Goal: Task Accomplishment & Management: Complete application form

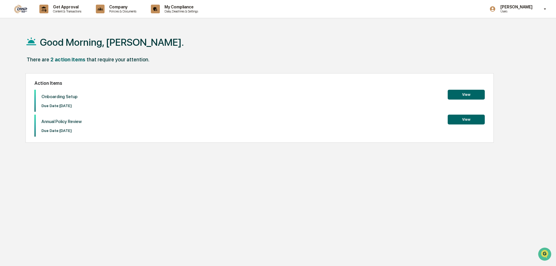
click at [469, 95] on button "View" at bounding box center [466, 95] width 37 height 10
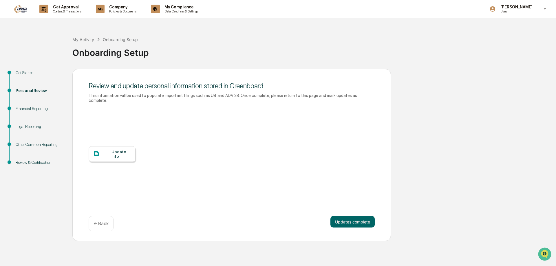
click at [115, 153] on div "Update Info" at bounding box center [121, 154] width 19 height 9
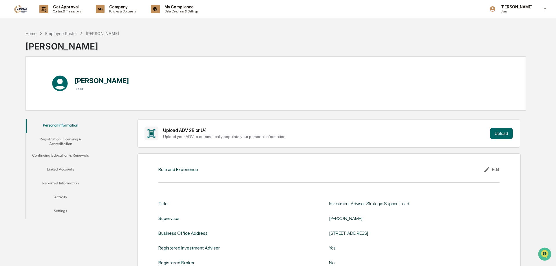
click at [67, 147] on button "Registration, Licensing & Accreditation" at bounding box center [61, 141] width 70 height 17
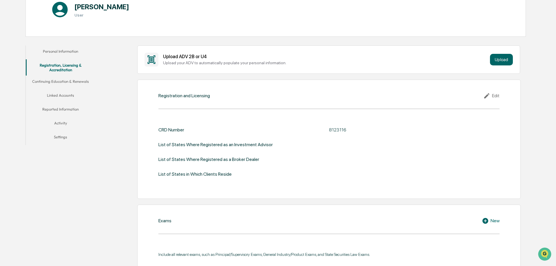
scroll to position [35, 0]
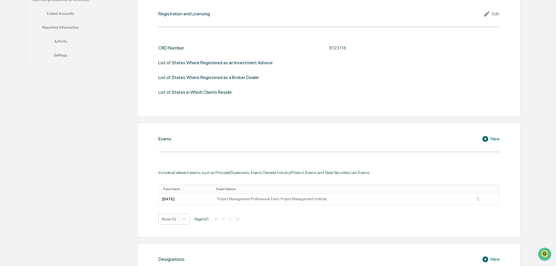
scroll to position [183, 0]
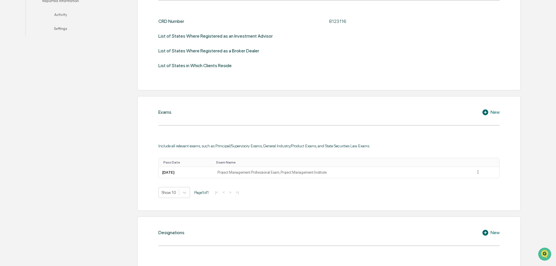
click at [494, 112] on div "New" at bounding box center [491, 112] width 18 height 7
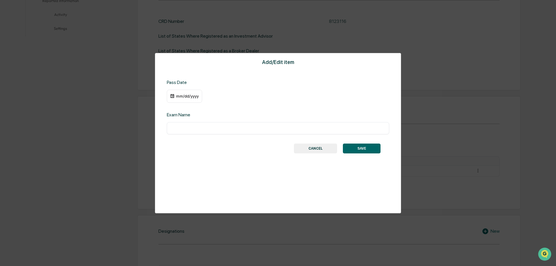
click at [321, 147] on button "CANCEL" at bounding box center [315, 149] width 43 height 10
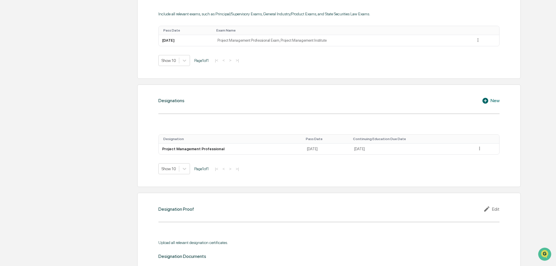
scroll to position [330, 0]
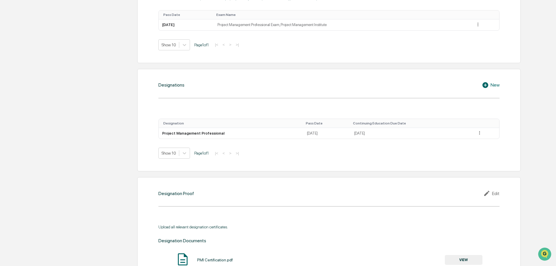
click at [490, 85] on icon at bounding box center [486, 85] width 9 height 7
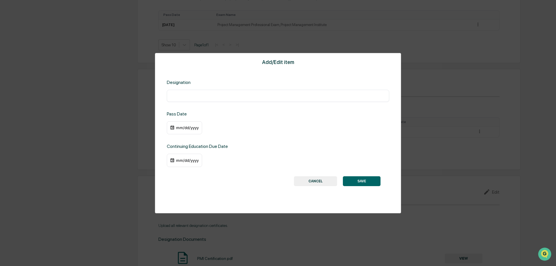
click at [201, 96] on input "text" at bounding box center [278, 96] width 214 height 6
type input "*********"
click at [174, 128] on img at bounding box center [172, 127] width 5 height 5
click at [193, 130] on div "mm/dd/yyyy" at bounding box center [187, 127] width 23 height 5
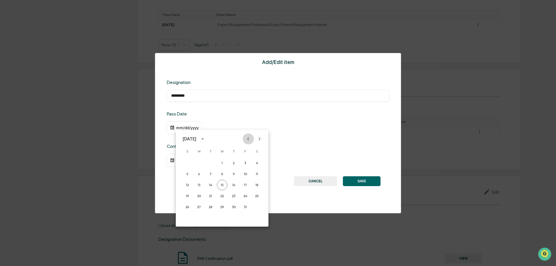
click at [247, 140] on icon "Previous month" at bounding box center [248, 139] width 6 height 6
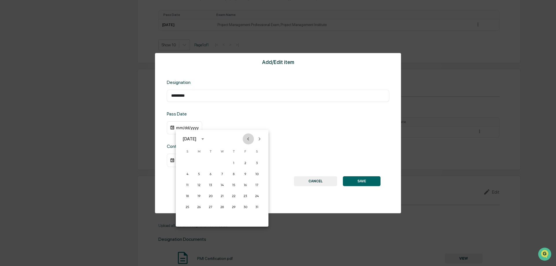
click at [247, 140] on icon "Previous month" at bounding box center [248, 139] width 6 height 6
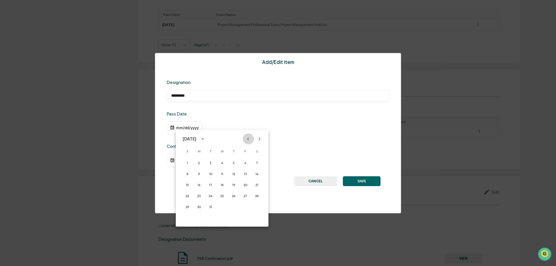
click at [247, 140] on icon "Previous month" at bounding box center [248, 139] width 6 height 6
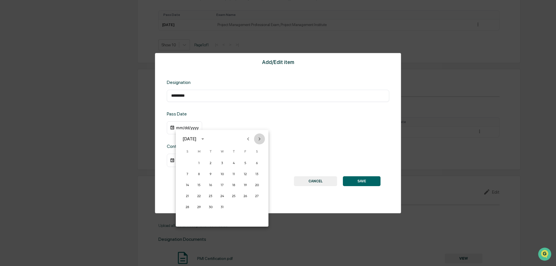
click at [262, 141] on button "Next month" at bounding box center [259, 139] width 11 height 11
click at [253, 208] on button "31" at bounding box center [257, 207] width 10 height 10
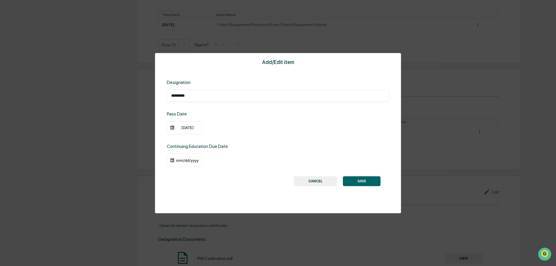
click at [183, 160] on div "mm/dd/yyyy" at bounding box center [187, 160] width 23 height 5
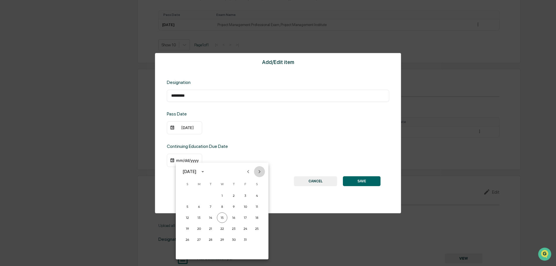
click at [260, 172] on icon "Next month" at bounding box center [260, 171] width 2 height 3
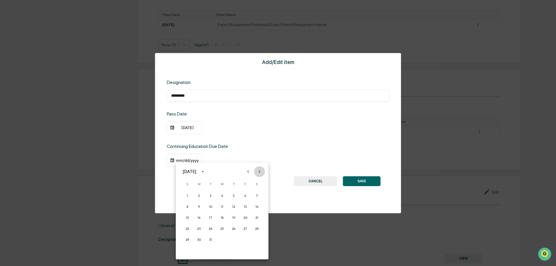
click at [260, 172] on icon "Next month" at bounding box center [260, 171] width 2 height 3
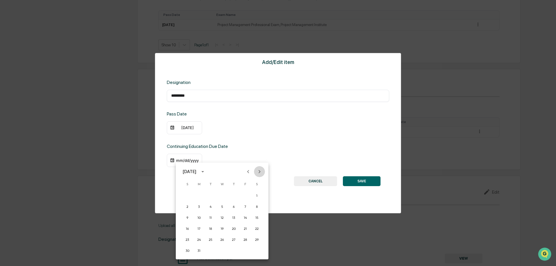
click at [260, 172] on icon "Next month" at bounding box center [260, 171] width 2 height 3
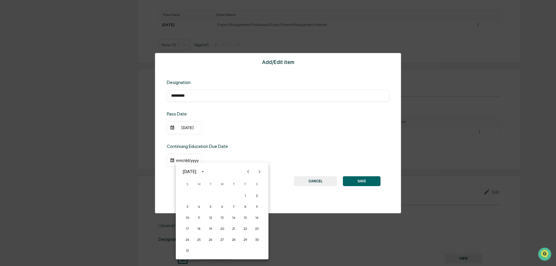
click at [260, 172] on icon "Next month" at bounding box center [260, 171] width 2 height 3
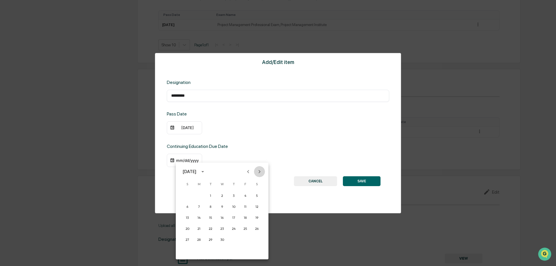
click at [260, 172] on icon "Next month" at bounding box center [260, 171] width 2 height 3
click at [211, 240] on button "31" at bounding box center [210, 240] width 10 height 10
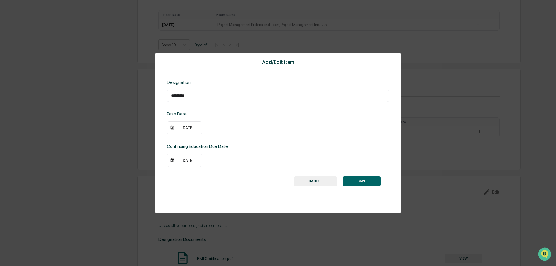
click at [371, 183] on button "SAVE" at bounding box center [362, 181] width 38 height 10
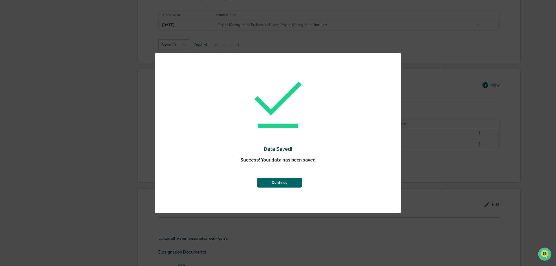
click at [293, 181] on button "Continue" at bounding box center [279, 183] width 45 height 10
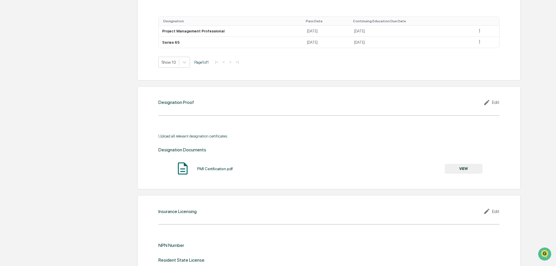
scroll to position [449, 0]
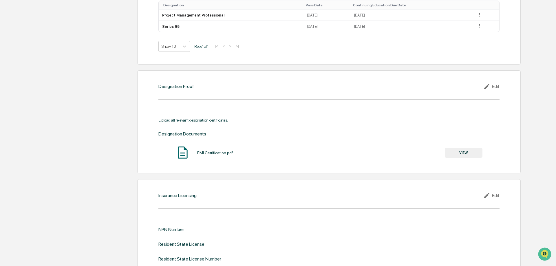
click at [491, 88] on icon at bounding box center [488, 86] width 9 height 7
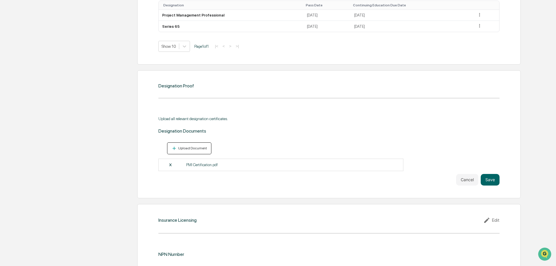
click at [198, 150] on div "Upload Document" at bounding box center [192, 148] width 30 height 4
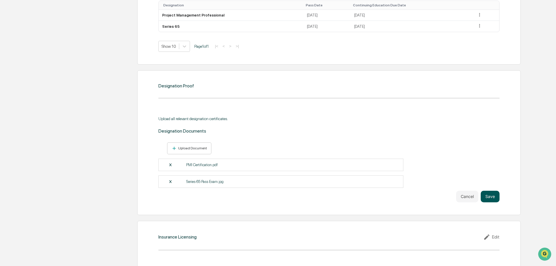
click at [490, 194] on button "Save" at bounding box center [490, 197] width 19 height 12
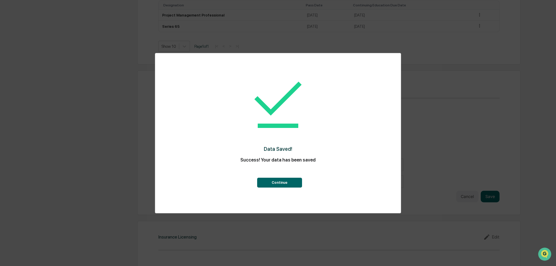
click at [289, 181] on button "Continue" at bounding box center [279, 183] width 45 height 10
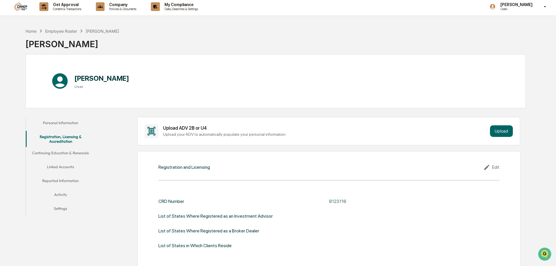
scroll to position [0, 0]
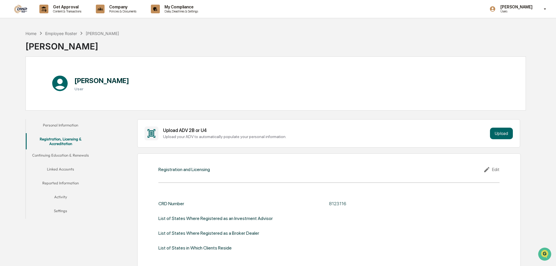
click at [78, 156] on button "Continuing Education & Renewals" at bounding box center [61, 157] width 70 height 14
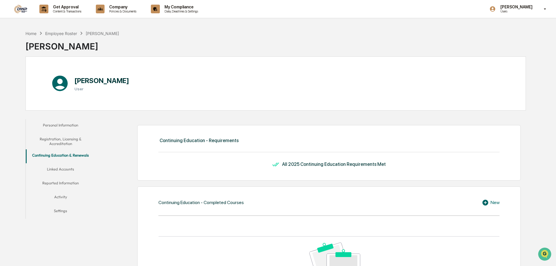
click at [69, 170] on button "Linked Accounts" at bounding box center [61, 170] width 70 height 14
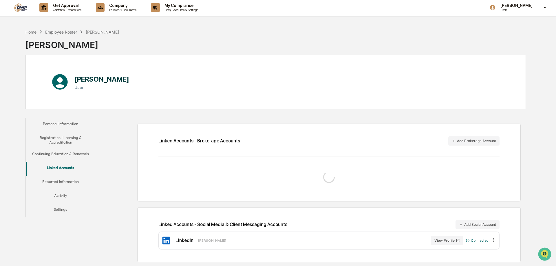
scroll to position [28, 0]
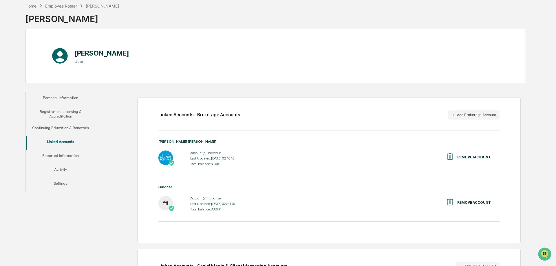
click at [62, 154] on button "Reported Information" at bounding box center [61, 157] width 70 height 14
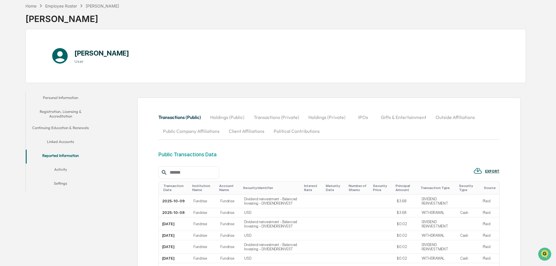
click at [63, 169] on button "Activity" at bounding box center [61, 171] width 70 height 14
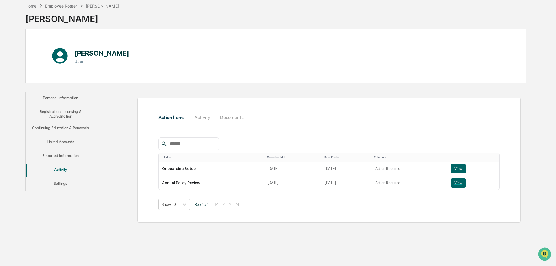
click at [74, 4] on div "Employee Roster" at bounding box center [61, 5] width 32 height 5
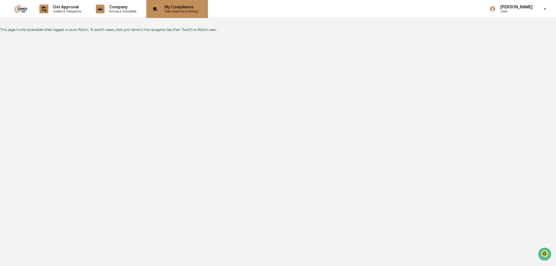
click at [180, 9] on p "Data, Deadlines & Settings" at bounding box center [180, 11] width 41 height 4
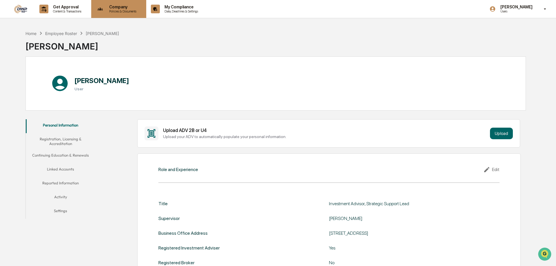
click at [121, 8] on p "Company" at bounding box center [122, 7] width 35 height 5
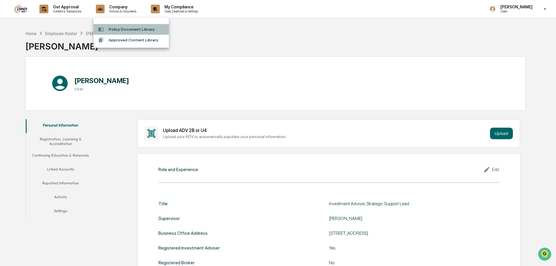
click at [126, 30] on li "Policy Document Library" at bounding box center [131, 29] width 75 height 11
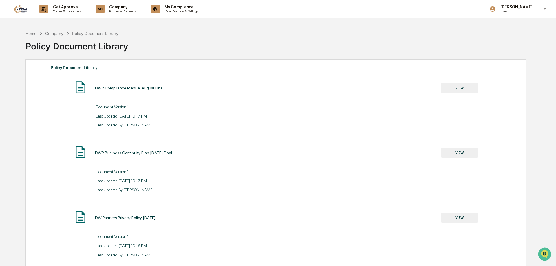
click at [451, 86] on button "VIEW" at bounding box center [460, 88] width 38 height 10
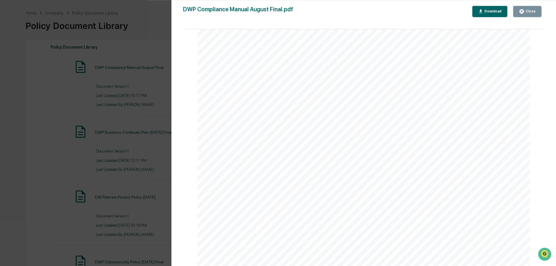
scroll to position [30, 0]
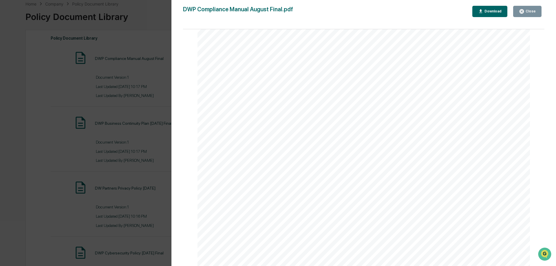
click at [521, 11] on icon "button" at bounding box center [522, 11] width 4 height 4
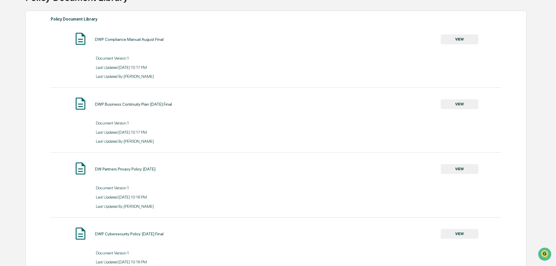
scroll to position [59, 0]
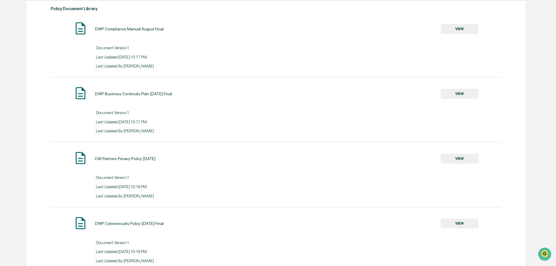
click at [469, 93] on button "VIEW" at bounding box center [460, 94] width 38 height 10
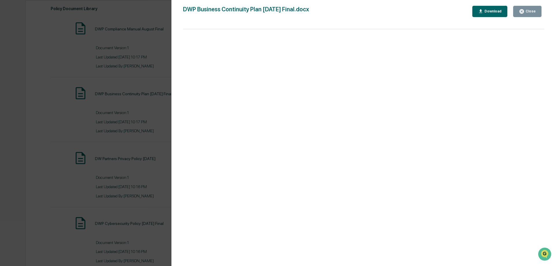
click at [528, 12] on div "Close" at bounding box center [530, 11] width 11 height 4
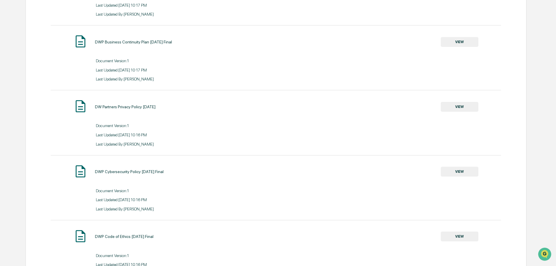
scroll to position [118, 0]
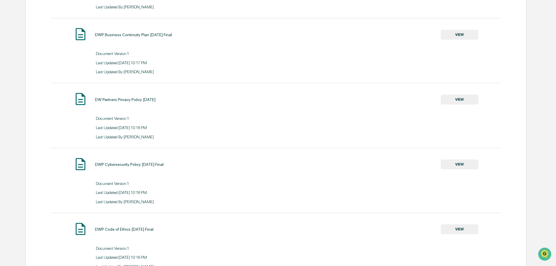
click at [467, 102] on button "VIEW" at bounding box center [460, 100] width 38 height 10
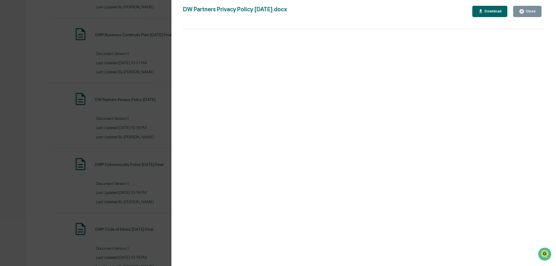
click at [528, 9] on div "Close" at bounding box center [527, 12] width 17 height 6
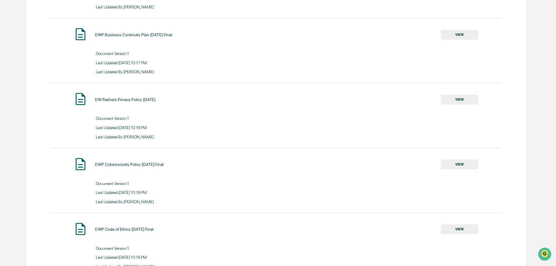
click at [462, 162] on button "VIEW" at bounding box center [460, 165] width 38 height 10
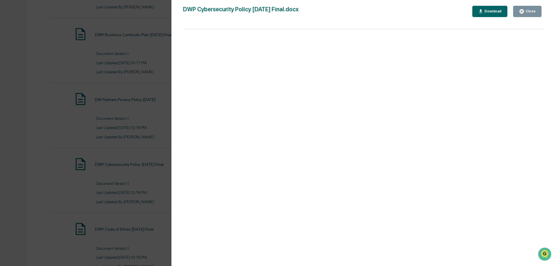
click at [535, 12] on div "Close" at bounding box center [530, 11] width 11 height 4
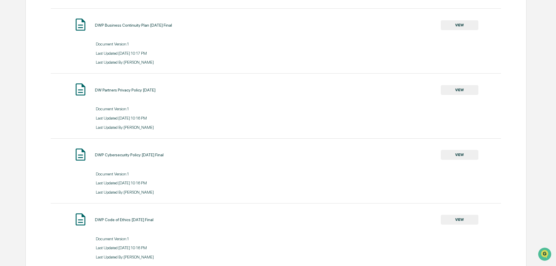
scroll to position [137, 0]
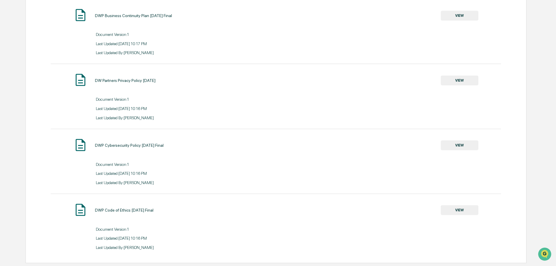
click at [459, 212] on button "VIEW" at bounding box center [460, 210] width 38 height 10
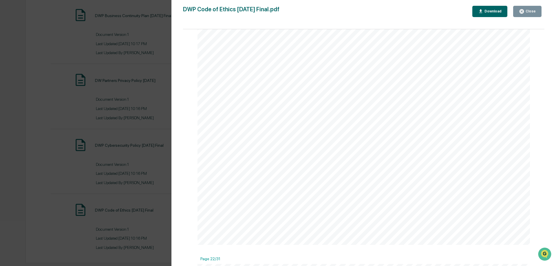
scroll to position [9447, 0]
click at [526, 13] on div "Close" at bounding box center [530, 11] width 11 height 4
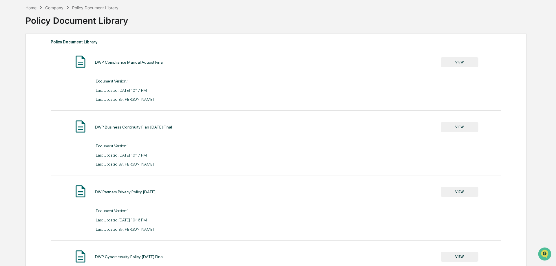
scroll to position [0, 0]
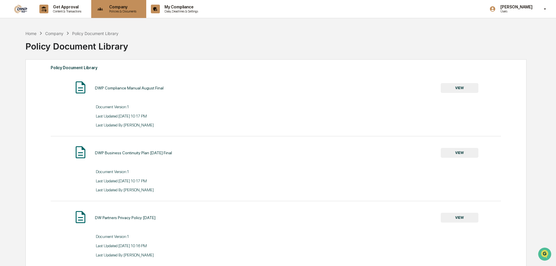
click at [121, 12] on p "Policies & Documents" at bounding box center [122, 11] width 35 height 4
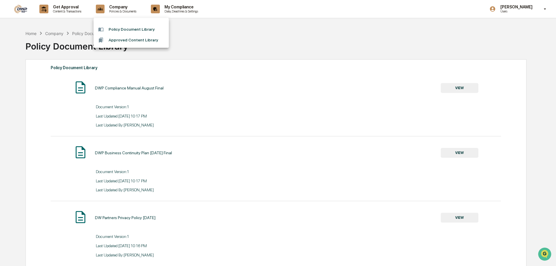
click at [172, 10] on div at bounding box center [278, 133] width 556 height 266
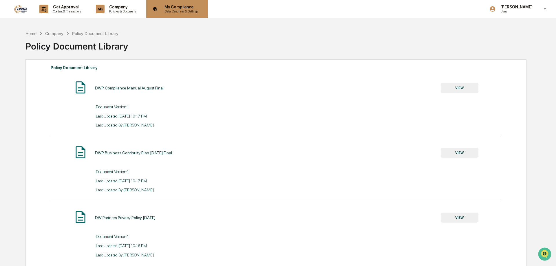
click at [173, 8] on p "My Compliance" at bounding box center [180, 7] width 41 height 5
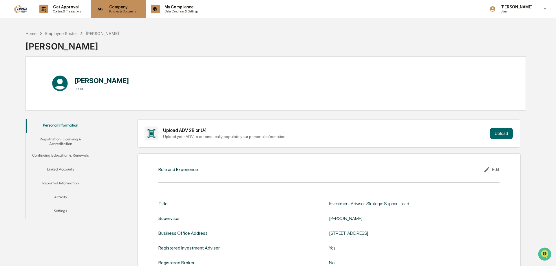
click at [115, 9] on p "Company" at bounding box center [122, 7] width 35 height 5
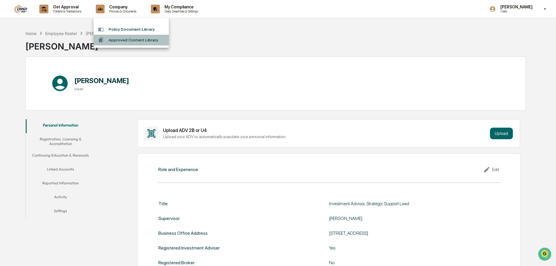
click at [118, 39] on li "Approved Content Library" at bounding box center [131, 40] width 75 height 11
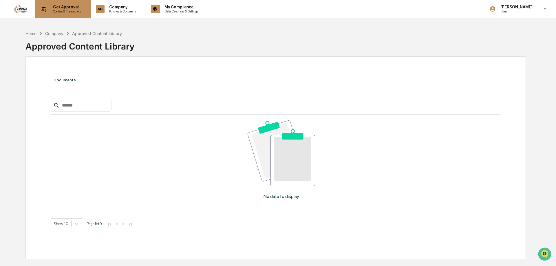
click at [74, 4] on div "Get Approval Content & Transactions" at bounding box center [62, 9] width 51 height 18
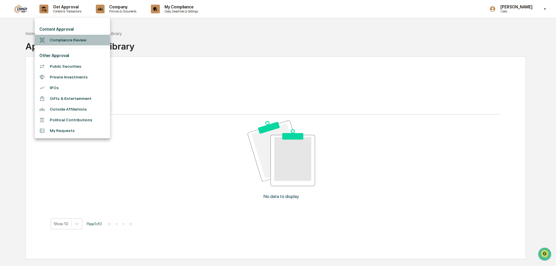
click at [76, 40] on li "Compliance Review" at bounding box center [72, 40] width 75 height 11
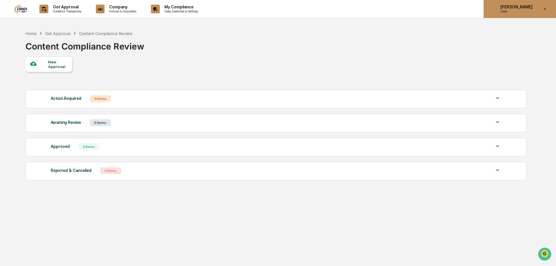
click at [545, 11] on icon at bounding box center [545, 9] width 10 height 6
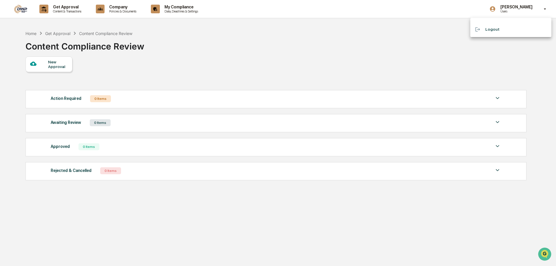
click at [296, 40] on div at bounding box center [278, 133] width 556 height 266
click at [23, 7] on img at bounding box center [21, 9] width 14 height 9
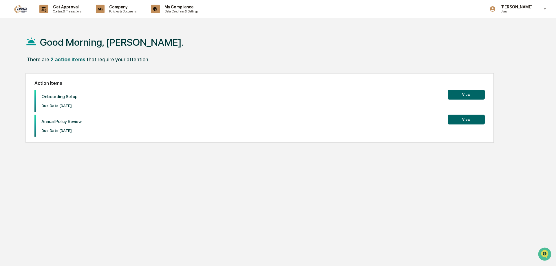
click at [471, 119] on button "View" at bounding box center [466, 120] width 37 height 10
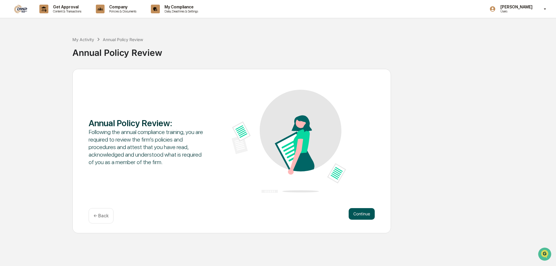
click at [362, 212] on button "Continue" at bounding box center [362, 214] width 26 height 12
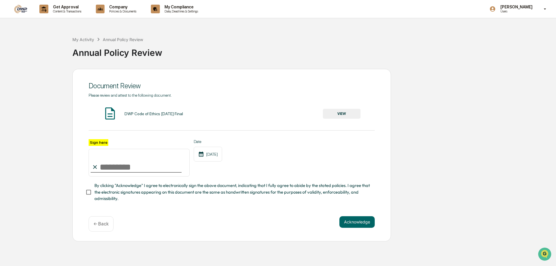
click at [105, 167] on input "Sign here" at bounding box center [139, 163] width 101 height 28
type input "**********"
click at [358, 225] on button "Acknowledge" at bounding box center [357, 222] width 35 height 12
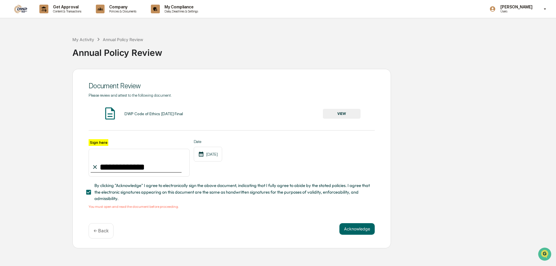
click at [340, 110] on button "VIEW" at bounding box center [342, 114] width 38 height 10
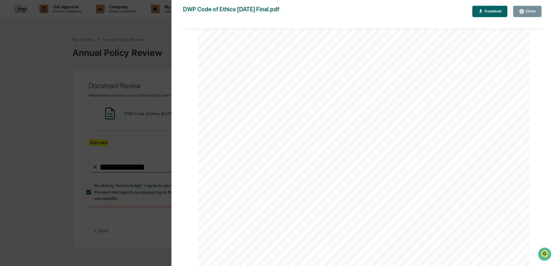
scroll to position [2872, 0]
click at [537, 10] on button "Close" at bounding box center [527, 11] width 28 height 11
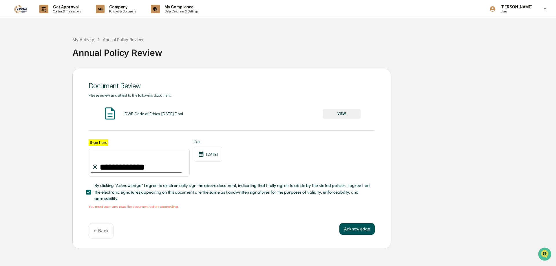
click at [360, 233] on button "Acknowledge" at bounding box center [357, 229] width 35 height 12
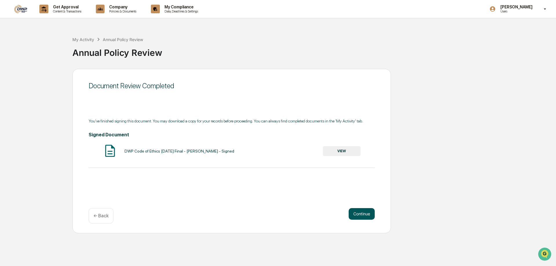
click at [367, 214] on button "Continue" at bounding box center [362, 214] width 26 height 12
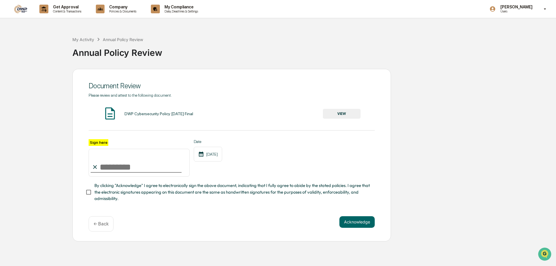
click at [336, 117] on button "VIEW" at bounding box center [342, 114] width 38 height 10
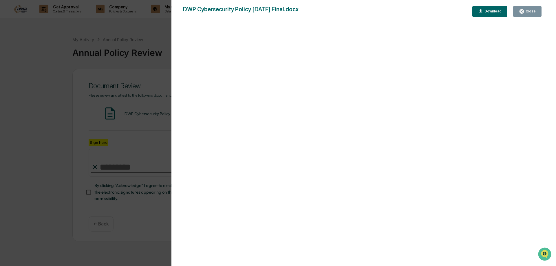
drag, startPoint x: 532, startPoint y: 9, endPoint x: 541, endPoint y: 30, distance: 22.9
click at [541, 30] on div "DWP Cybersecurity Policy [DATE] Final.docx Close Download Page 1 100%" at bounding box center [364, 139] width 362 height 266
click at [524, 11] on icon "button" at bounding box center [522, 11] width 4 height 4
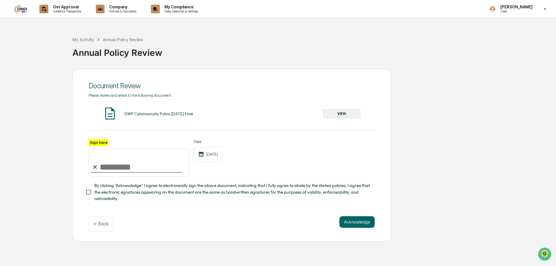
click at [103, 169] on input "Sign here" at bounding box center [139, 163] width 101 height 28
type input "**********"
click at [363, 222] on button "Acknowledge" at bounding box center [357, 222] width 35 height 12
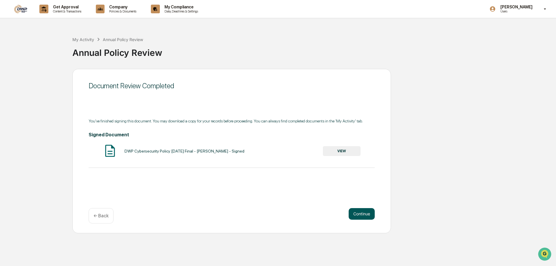
click at [363, 214] on button "Continue" at bounding box center [362, 214] width 26 height 12
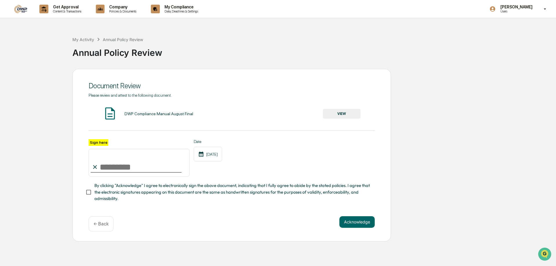
click at [352, 107] on div "DWP Compliance Manual August Final VIEW" at bounding box center [232, 113] width 286 height 15
click at [348, 111] on button "VIEW" at bounding box center [342, 114] width 38 height 10
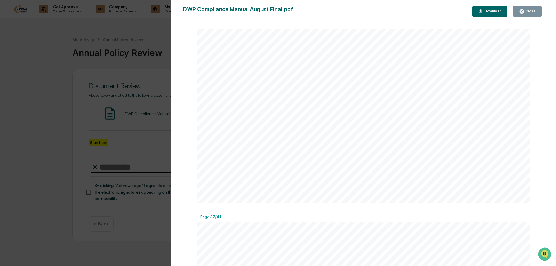
scroll to position [16579, 0]
click at [520, 15] on button "Close" at bounding box center [527, 11] width 28 height 11
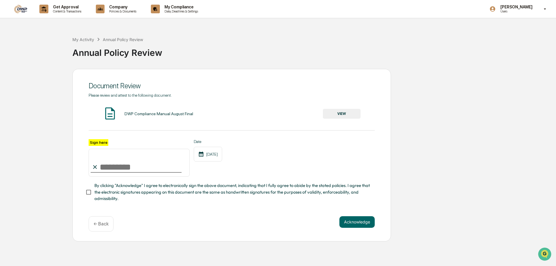
click at [106, 165] on input "Sign here" at bounding box center [139, 163] width 101 height 28
type input "**********"
click at [358, 224] on button "Acknowledge" at bounding box center [357, 222] width 35 height 12
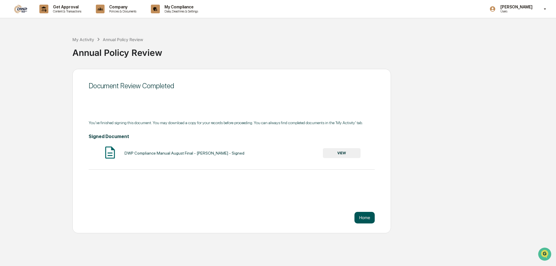
click at [366, 218] on button "Home" at bounding box center [365, 218] width 20 height 12
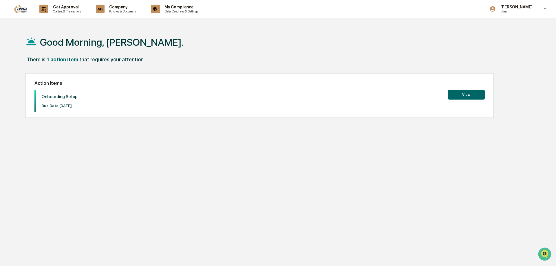
click at [463, 96] on button "View" at bounding box center [466, 95] width 37 height 10
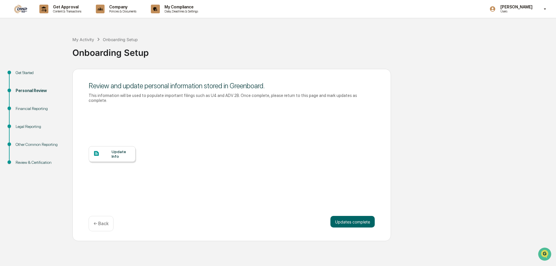
click at [28, 163] on div "Review & Certification" at bounding box center [40, 163] width 48 height 6
click at [354, 216] on button "Updates complete" at bounding box center [353, 222] width 44 height 12
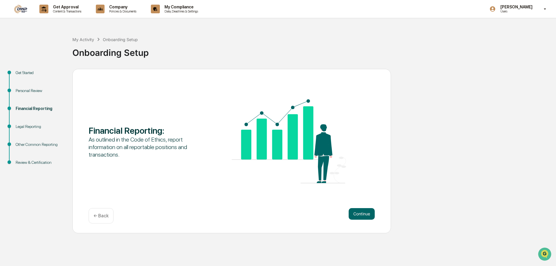
click at [354, 214] on button "Continue" at bounding box center [362, 214] width 26 height 12
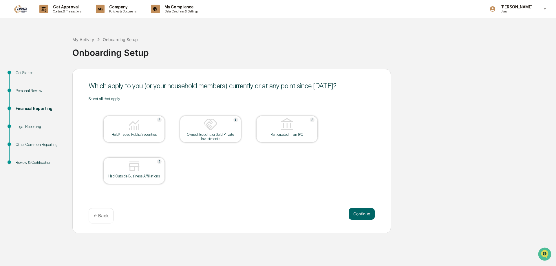
click at [211, 136] on div "Owned, Bought, or Sold Private Investments" at bounding box center [211, 136] width 52 height 9
click at [359, 213] on button "Continue" at bounding box center [362, 214] width 26 height 12
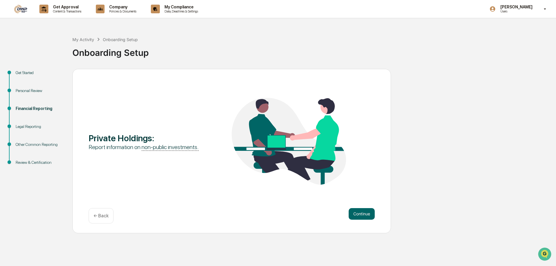
click at [359, 213] on button "Continue" at bounding box center [362, 214] width 26 height 12
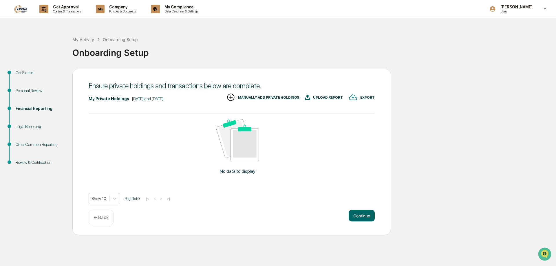
click at [273, 96] on div "MANUALLY ADD PRIVATE HOLDINGS" at bounding box center [268, 98] width 61 height 4
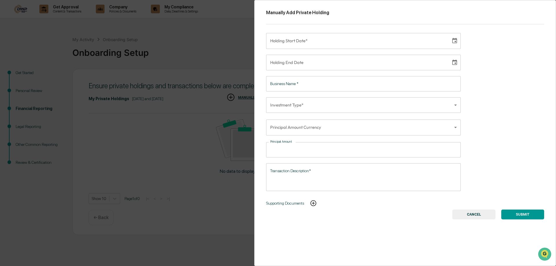
type input "**********"
click at [303, 42] on input "**********" at bounding box center [356, 41] width 181 height 16
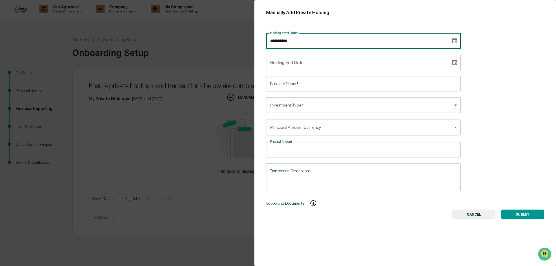
click at [452, 125] on body "**********" at bounding box center [278, 133] width 556 height 266
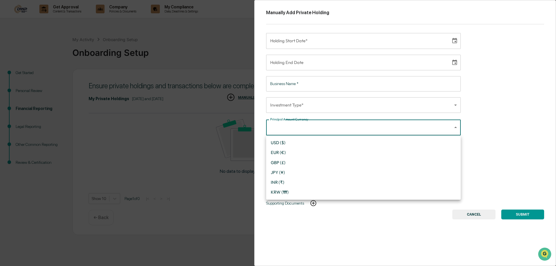
click at [415, 144] on li "USD ($)" at bounding box center [363, 143] width 195 height 10
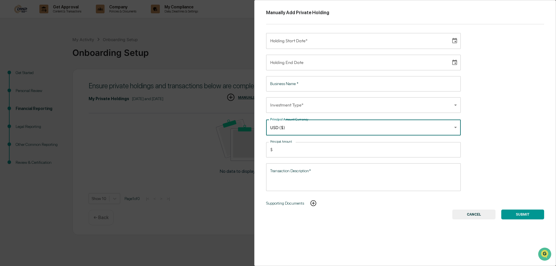
type input "*"
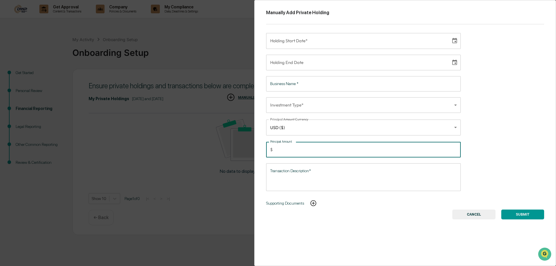
click at [392, 147] on input "Principal Amount" at bounding box center [368, 149] width 186 height 15
type input "****"
click at [375, 175] on textarea "Transaction Description*" at bounding box center [363, 177] width 187 height 18
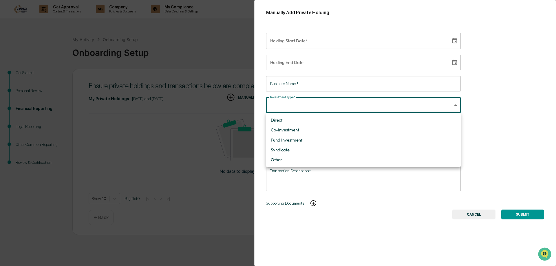
click at [365, 106] on body "Get Approval Content & Transactions Company Policies & Documents My Compliance …" at bounding box center [278, 133] width 556 height 266
click at [346, 146] on li "Syndicate" at bounding box center [363, 150] width 195 height 10
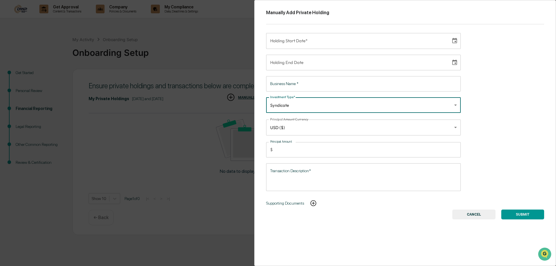
type input "*********"
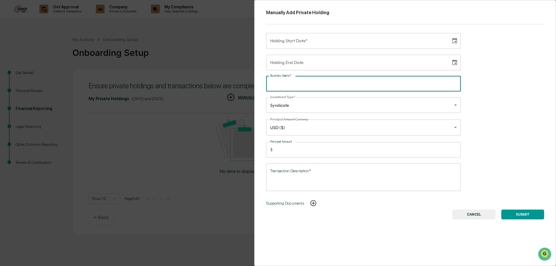
click at [345, 87] on input "Business Name   *" at bounding box center [363, 83] width 195 height 15
click at [345, 85] on input "Business Name   *" at bounding box center [363, 83] width 195 height 15
type input "******"
click at [314, 174] on textarea "Transaction Description*" at bounding box center [363, 177] width 187 height 18
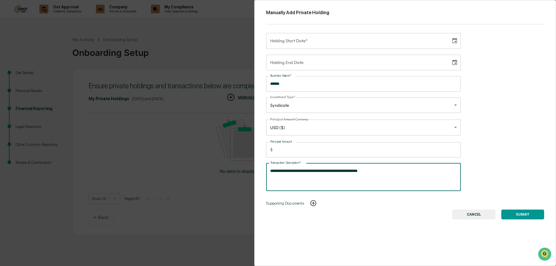
type textarea "**********"
type input "**********"
click at [323, 38] on input "**********" at bounding box center [356, 41] width 181 height 16
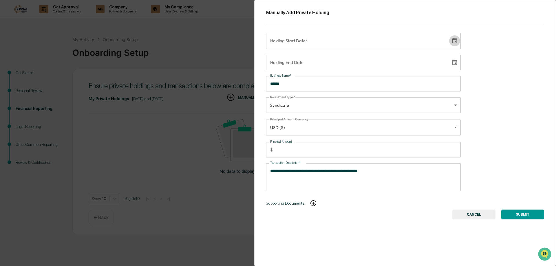
click at [455, 40] on icon "Choose date" at bounding box center [455, 41] width 6 height 6
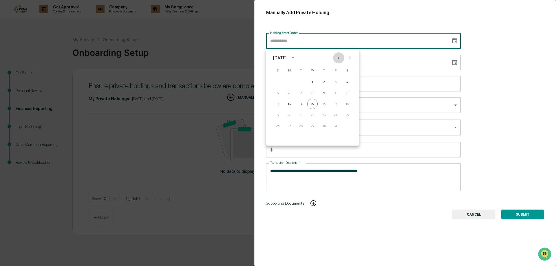
click at [341, 58] on icon "Previous month" at bounding box center [339, 58] width 6 height 6
click at [289, 93] on button "4" at bounding box center [289, 93] width 10 height 10
type input "**********"
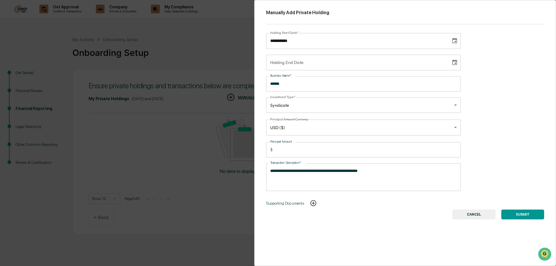
click at [491, 83] on div "**********" at bounding box center [405, 133] width 302 height 266
click at [520, 214] on button "SUBMIT" at bounding box center [523, 215] width 43 height 10
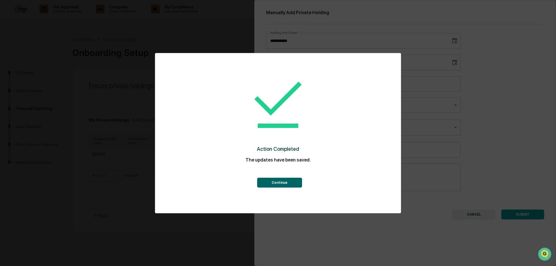
click at [277, 184] on button "Continue" at bounding box center [279, 183] width 45 height 10
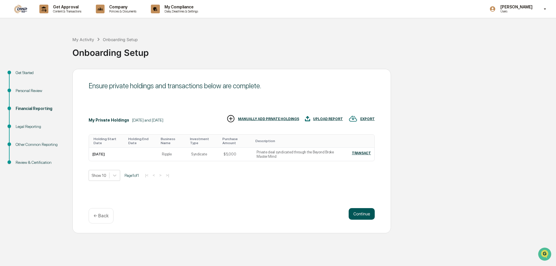
click at [358, 215] on button "Continue" at bounding box center [362, 214] width 26 height 12
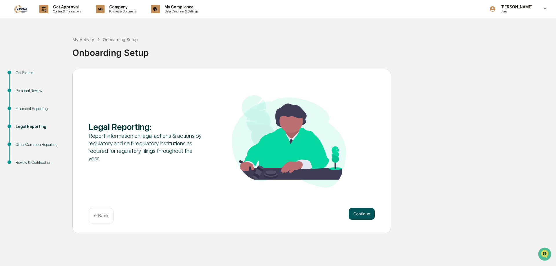
click at [362, 214] on button "Continue" at bounding box center [362, 214] width 26 height 12
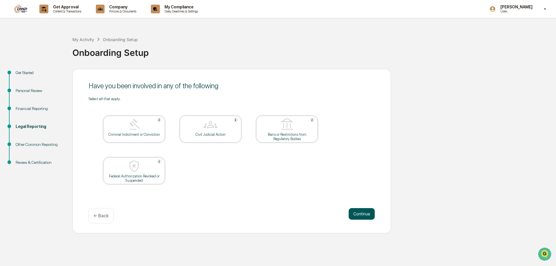
click at [360, 211] on button "Continue" at bounding box center [362, 214] width 26 height 12
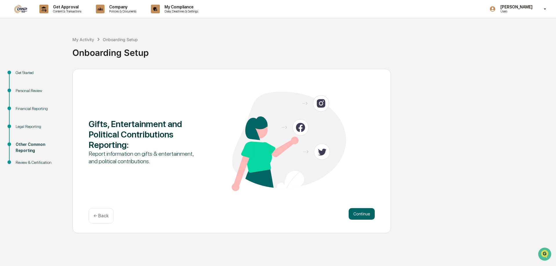
click at [107, 218] on p "← Back" at bounding box center [101, 216] width 15 height 6
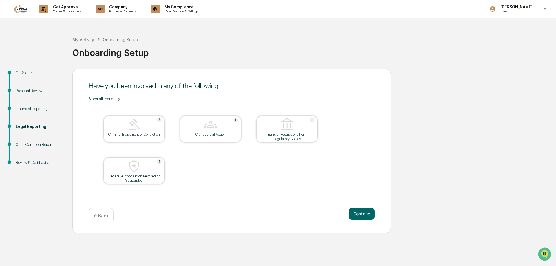
click at [104, 216] on p "← Back" at bounding box center [101, 216] width 15 height 6
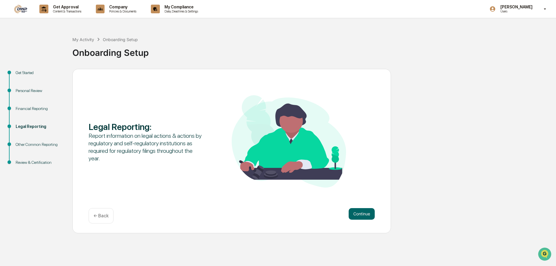
click at [104, 216] on p "← Back" at bounding box center [101, 216] width 15 height 6
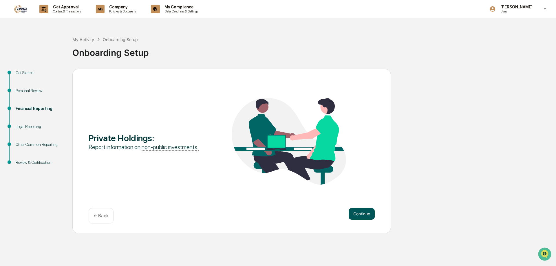
click at [351, 211] on button "Continue" at bounding box center [362, 214] width 26 height 12
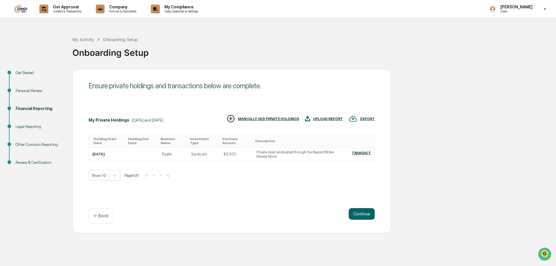
click at [280, 118] on div "MANUALLY ADD PRIVATE HOLDINGS" at bounding box center [268, 119] width 61 height 4
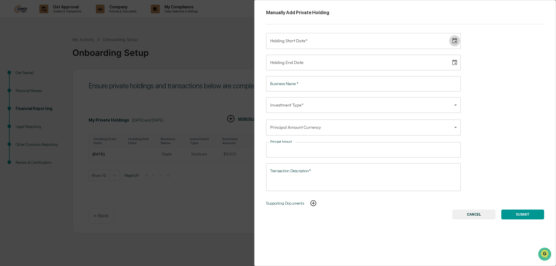
click at [456, 43] on icon "Choose date" at bounding box center [455, 41] width 6 height 6
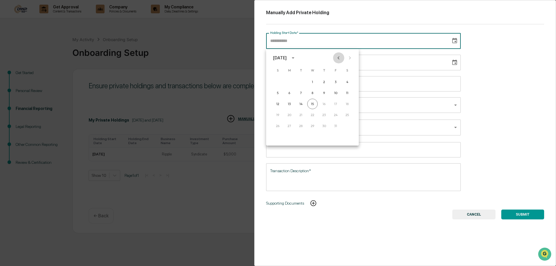
click at [340, 59] on icon "Previous month" at bounding box center [339, 58] width 6 height 6
click at [287, 94] on button "4" at bounding box center [289, 93] width 10 height 10
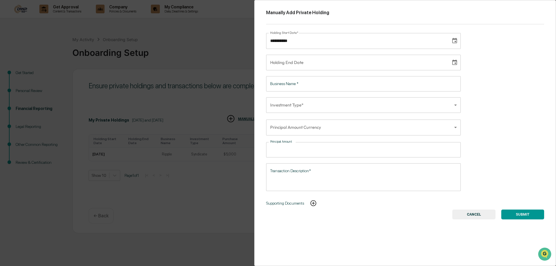
type input "**********"
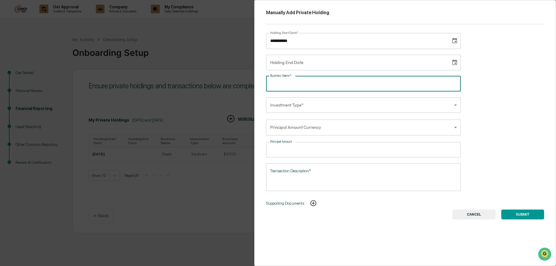
click at [319, 80] on input "Business Name   *" at bounding box center [363, 83] width 195 height 15
type input "**********"
click at [304, 110] on body "**********" at bounding box center [278, 133] width 556 height 266
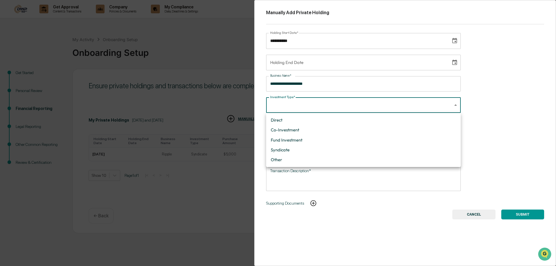
click at [290, 159] on li "Other" at bounding box center [363, 160] width 195 height 10
type input "*****"
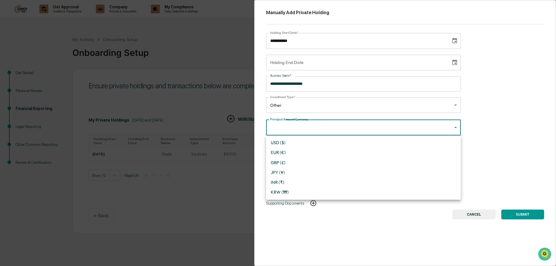
click at [303, 129] on body "**********" at bounding box center [278, 133] width 556 height 266
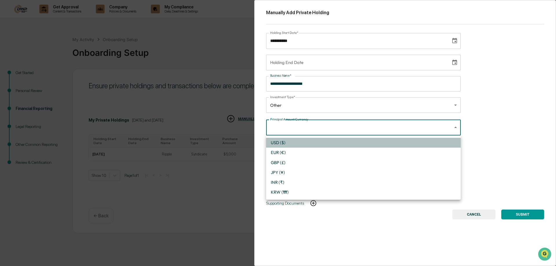
click at [295, 145] on li "USD ($)" at bounding box center [363, 143] width 195 height 10
type input "*"
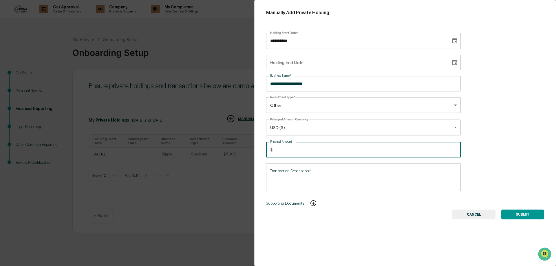
click at [297, 149] on input "Principal Amount" at bounding box center [368, 149] width 186 height 15
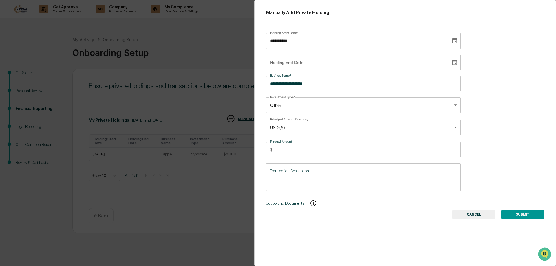
click at [518, 157] on div "**********" at bounding box center [405, 133] width 302 height 266
click at [289, 147] on input "Principal Amount" at bounding box center [368, 149] width 186 height 15
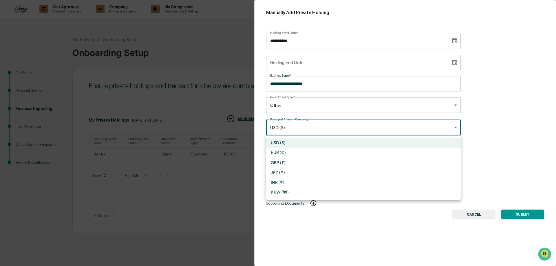
click at [305, 124] on body "**********" at bounding box center [278, 133] width 556 height 266
click at [284, 140] on li "USD ($)" at bounding box center [363, 143] width 195 height 10
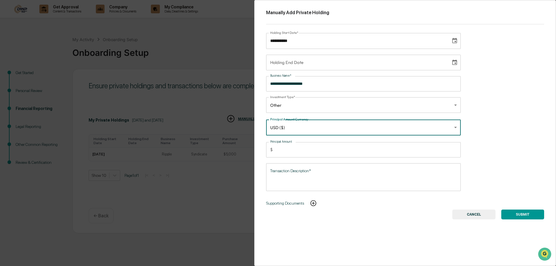
click at [287, 145] on input "Principal Amount" at bounding box center [368, 149] width 186 height 15
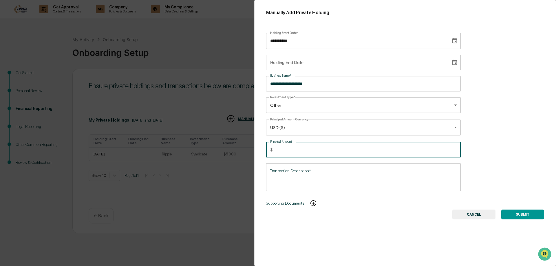
type input "***"
click at [291, 171] on textarea "Transaction Description*" at bounding box center [363, 177] width 187 height 18
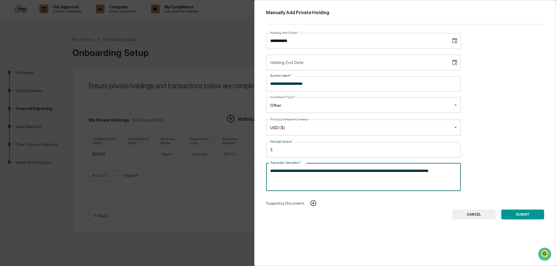
type textarea "**********"
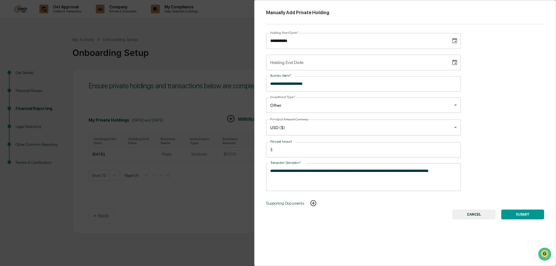
click at [525, 213] on button "SUBMIT" at bounding box center [523, 215] width 43 height 10
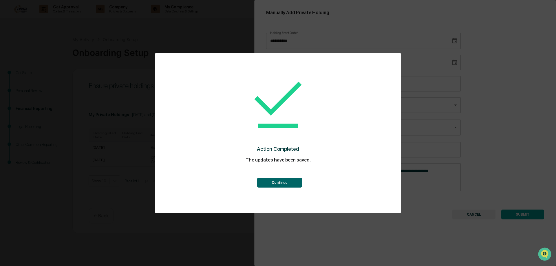
click at [284, 186] on button "Continue" at bounding box center [279, 183] width 45 height 10
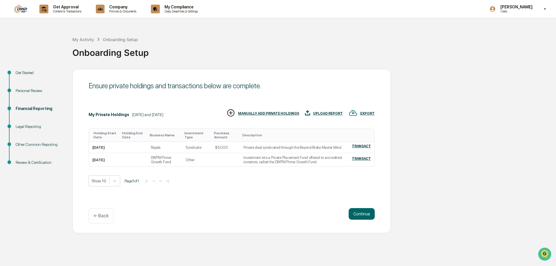
click at [460, 169] on div "Get Started Personal Review Financial Reporting Legal Reporting Other Common Re…" at bounding box center [278, 151] width 551 height 165
click at [34, 162] on div "Review & Certification" at bounding box center [40, 163] width 48 height 6
click at [363, 216] on button "Continue" at bounding box center [362, 214] width 26 height 12
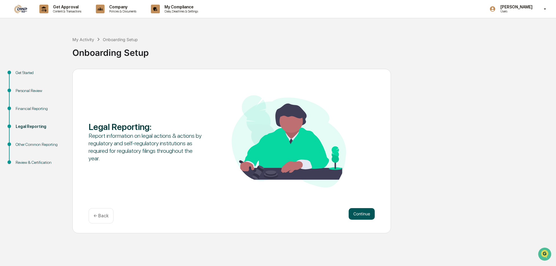
click at [362, 215] on button "Continue" at bounding box center [362, 214] width 26 height 12
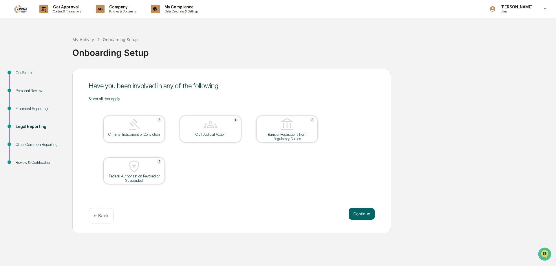
click at [33, 90] on div "Personal Review" at bounding box center [40, 91] width 48 height 6
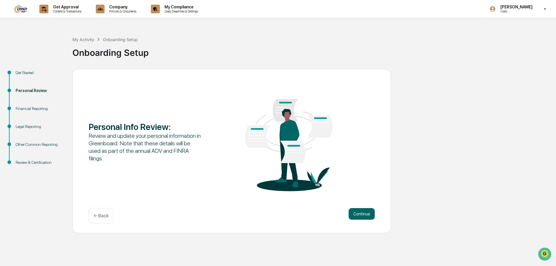
click at [30, 107] on div "Financial Reporting" at bounding box center [40, 109] width 48 height 6
click at [29, 109] on div "Financial Reporting" at bounding box center [40, 109] width 48 height 6
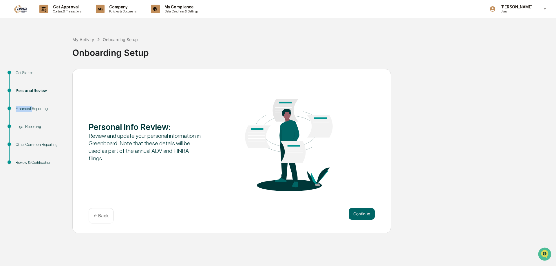
click at [29, 109] on div "Financial Reporting" at bounding box center [40, 109] width 48 height 6
click at [360, 212] on button "Continue" at bounding box center [362, 214] width 26 height 12
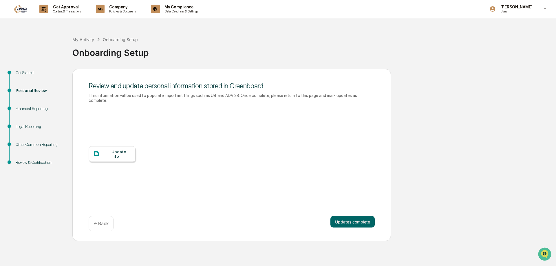
click at [360, 216] on button "Updates complete" at bounding box center [353, 222] width 44 height 12
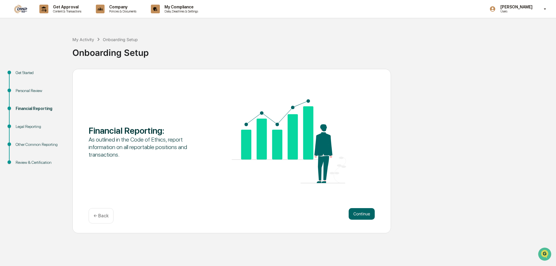
click at [360, 212] on button "Continue" at bounding box center [362, 214] width 26 height 12
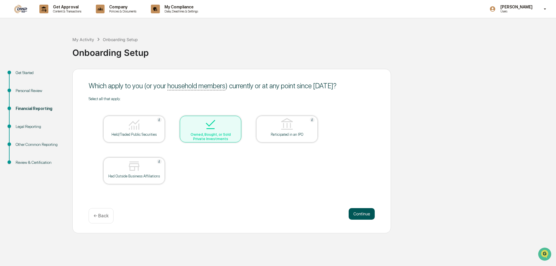
click at [362, 214] on button "Continue" at bounding box center [362, 214] width 26 height 12
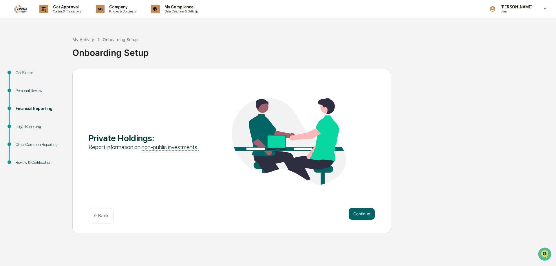
click at [100, 212] on div "← Back" at bounding box center [101, 215] width 25 height 15
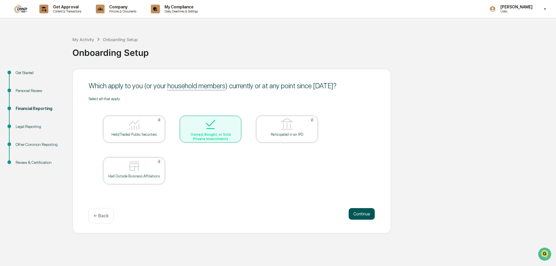
click at [365, 213] on button "Continue" at bounding box center [362, 214] width 26 height 12
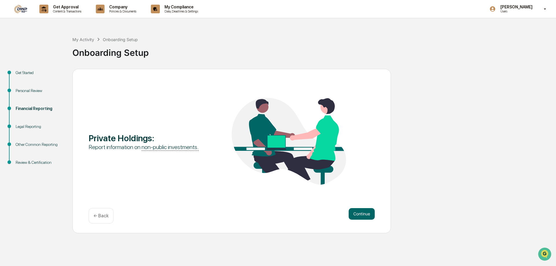
click at [365, 213] on button "Continue" at bounding box center [362, 214] width 26 height 12
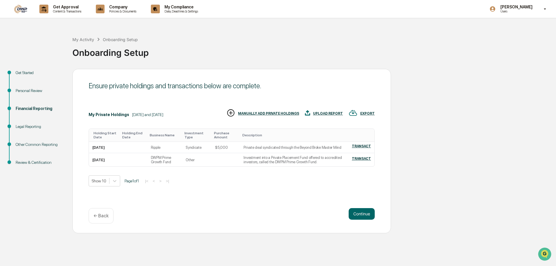
click at [365, 213] on button "Continue" at bounding box center [362, 214] width 26 height 12
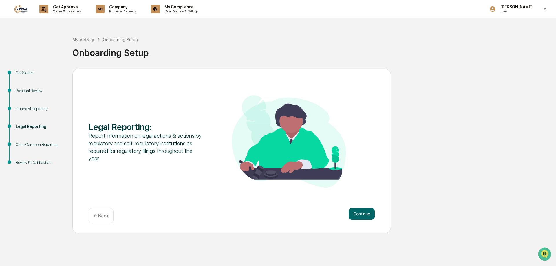
click at [365, 213] on button "Continue" at bounding box center [362, 214] width 26 height 12
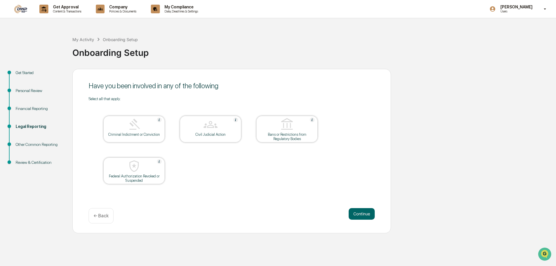
click at [365, 213] on button "Continue" at bounding box center [362, 214] width 26 height 12
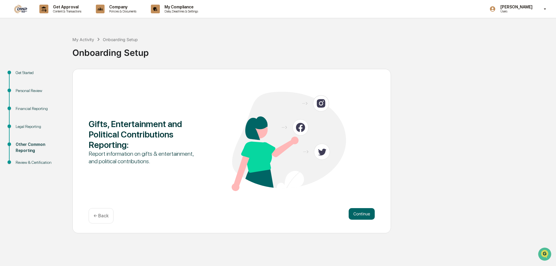
click at [365, 213] on button "Continue" at bounding box center [362, 214] width 26 height 12
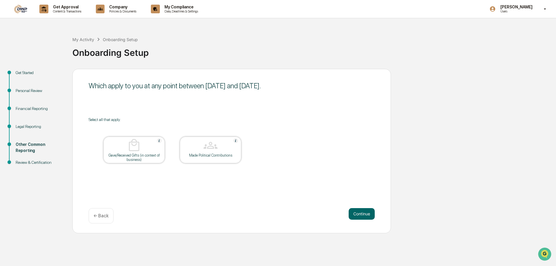
click at [365, 213] on button "Continue" at bounding box center [362, 214] width 26 height 12
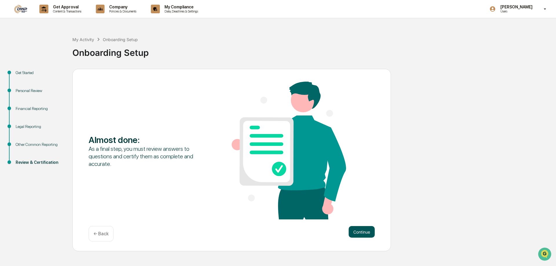
click at [361, 233] on button "Continue" at bounding box center [362, 232] width 26 height 12
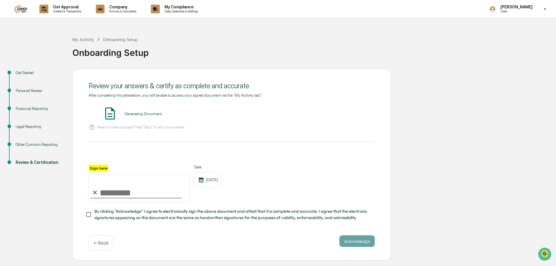
click at [109, 196] on input "Sign here" at bounding box center [139, 189] width 101 height 28
type input "**********"
click at [307, 183] on div "**********" at bounding box center [232, 184] width 286 height 38
click at [334, 111] on button "VIEW" at bounding box center [342, 114] width 38 height 10
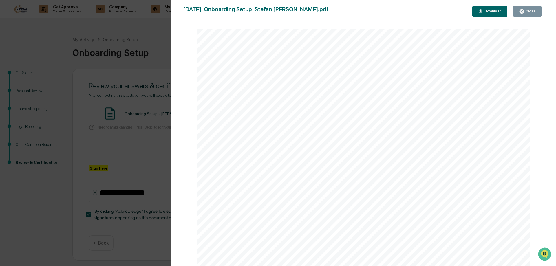
scroll to position [1057, 0]
click at [533, 11] on div "Close" at bounding box center [530, 11] width 11 height 4
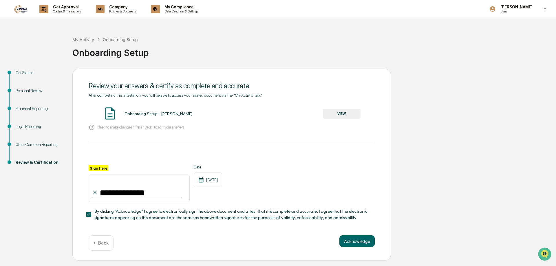
click at [30, 108] on div "Financial Reporting" at bounding box center [40, 109] width 48 height 6
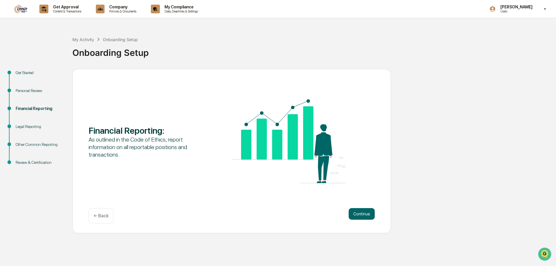
click at [367, 220] on div "Continue ← Back" at bounding box center [232, 215] width 286 height 15
click at [367, 216] on button "Continue" at bounding box center [362, 214] width 26 height 12
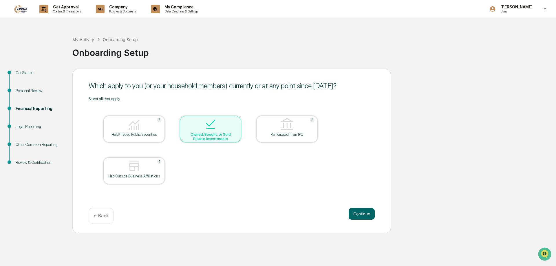
click at [214, 136] on div "Owned, Bought, or Sold Private Investments" at bounding box center [211, 136] width 52 height 9
click at [365, 213] on button "Continue" at bounding box center [362, 214] width 26 height 12
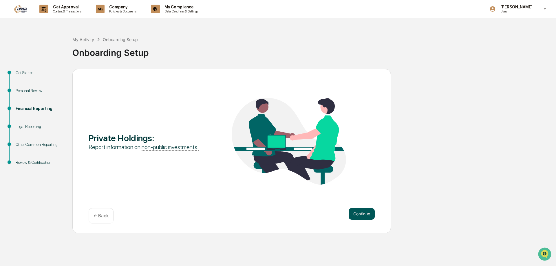
click at [364, 214] on button "Continue" at bounding box center [362, 214] width 26 height 12
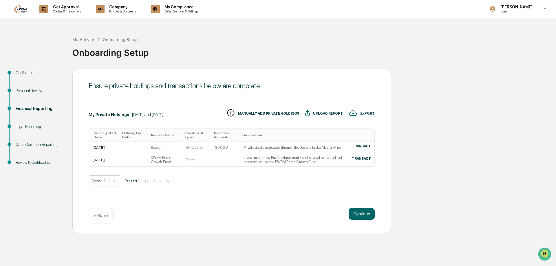
click at [298, 191] on div "Ensure private holdings and transactions below are complete. My Private Holding…" at bounding box center [231, 151] width 319 height 165
click at [161, 162] on td "DWPM Prime Growth Fund" at bounding box center [164, 159] width 35 height 13
click at [105, 160] on div "[DATE]" at bounding box center [98, 160] width 12 height 4
click at [126, 162] on td at bounding box center [133, 159] width 27 height 13
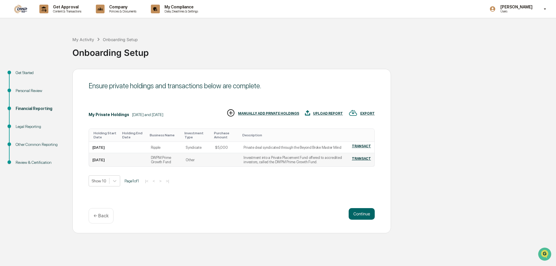
click at [200, 159] on td "Other" at bounding box center [197, 159] width 30 height 13
click at [218, 162] on td at bounding box center [226, 159] width 28 height 13
click at [272, 162] on td "Investment into a Private Placement Fund offered to accredited investors, calle…" at bounding box center [292, 159] width 105 height 13
click at [365, 158] on div "TRANSACT" at bounding box center [361, 159] width 19 height 4
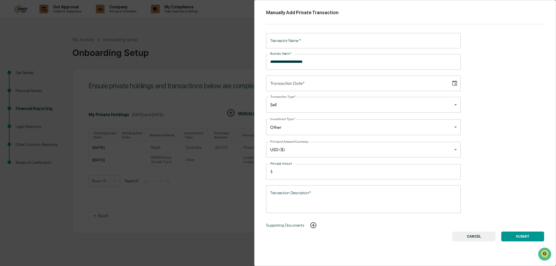
click at [362, 108] on body "**********" at bounding box center [278, 133] width 556 height 266
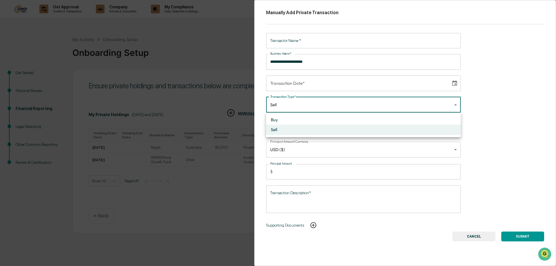
click at [360, 123] on li "Buy" at bounding box center [363, 120] width 195 height 10
type input "***"
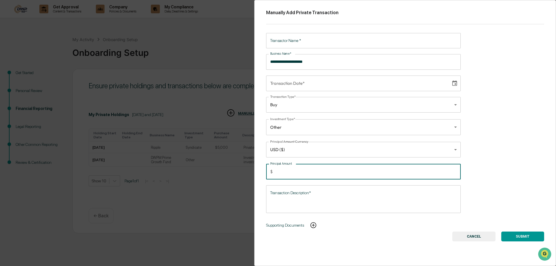
click at [334, 172] on input "*" at bounding box center [368, 171] width 186 height 15
drag, startPoint x: 334, startPoint y: 172, endPoint x: 272, endPoint y: 176, distance: 62.2
click at [275, 176] on input "*" at bounding box center [368, 171] width 186 height 15
type input "***"
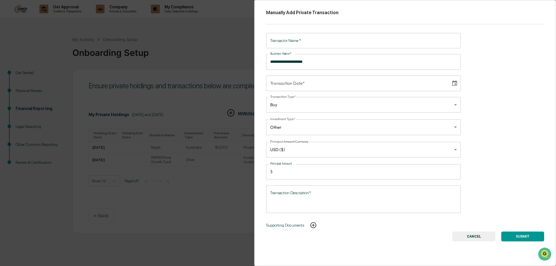
click at [476, 237] on button "CANCEL" at bounding box center [474, 237] width 43 height 10
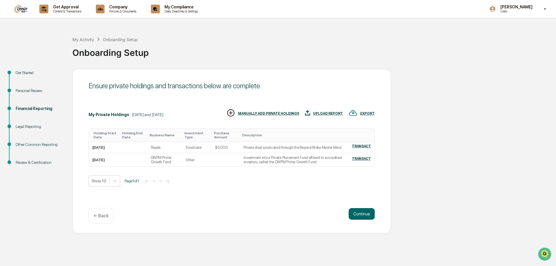
click at [445, 173] on div "Get Started Personal Review Financial Reporting Legal Reporting Other Common Re…" at bounding box center [278, 151] width 551 height 165
click at [42, 143] on div "Other Common Reporting" at bounding box center [40, 145] width 48 height 6
click at [292, 155] on td "Investment into a Private Placement Fund offered to accredited investors, calle…" at bounding box center [292, 159] width 105 height 13
click at [290, 160] on td "Investment into a Private Placement Fund offered to accredited investors, calle…" at bounding box center [292, 159] width 105 height 13
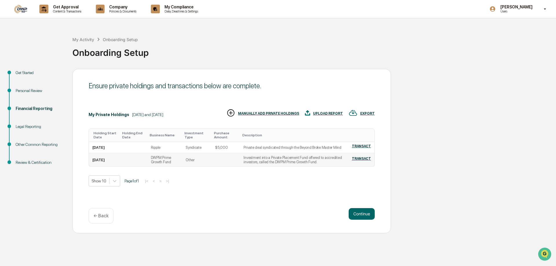
click at [290, 160] on td "Investment into a Private Placement Fund offered to accredited investors, calle…" at bounding box center [292, 159] width 105 height 13
click at [281, 162] on td "Investment into a Private Placement Fund offered to accredited investors, calle…" at bounding box center [292, 159] width 105 height 13
click at [165, 164] on td "DWPM Prime Growth Fund" at bounding box center [164, 159] width 35 height 13
click at [105, 161] on div "[DATE]" at bounding box center [98, 160] width 12 height 4
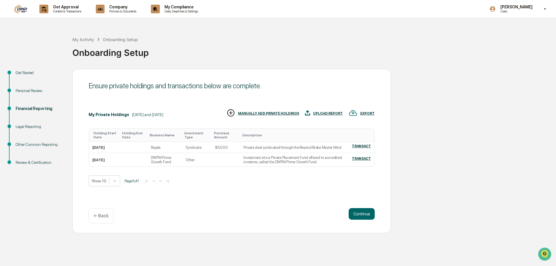
click at [44, 144] on div "Other Common Reporting" at bounding box center [40, 145] width 48 height 6
click at [365, 212] on button "Continue" at bounding box center [362, 214] width 26 height 12
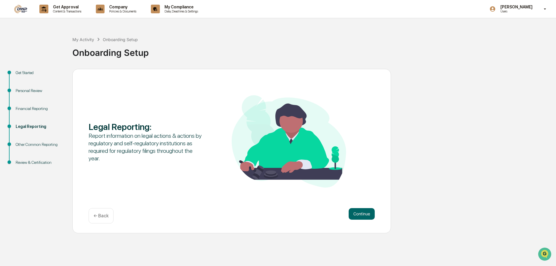
click at [365, 212] on button "Continue" at bounding box center [362, 214] width 26 height 12
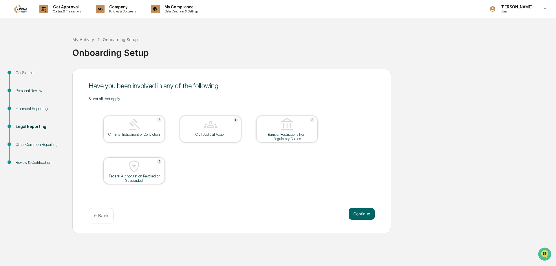
click at [365, 212] on button "Continue" at bounding box center [362, 214] width 26 height 12
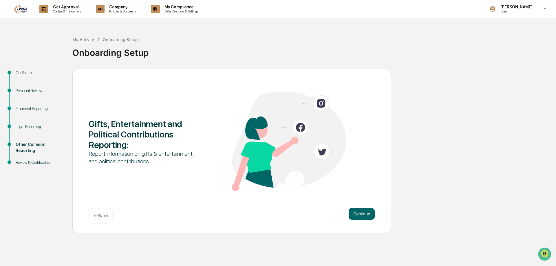
click at [365, 212] on button "Continue" at bounding box center [362, 214] width 26 height 12
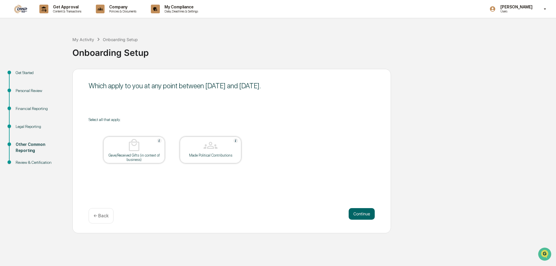
click at [365, 212] on button "Continue" at bounding box center [362, 214] width 26 height 12
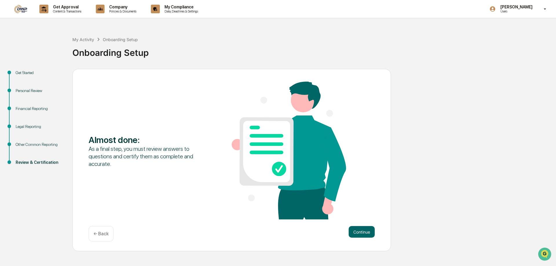
click at [365, 212] on div "Almost done : As a final step, you must review answers to questions and certify…" at bounding box center [232, 151] width 286 height 139
click at [365, 234] on button "Continue" at bounding box center [362, 232] width 26 height 12
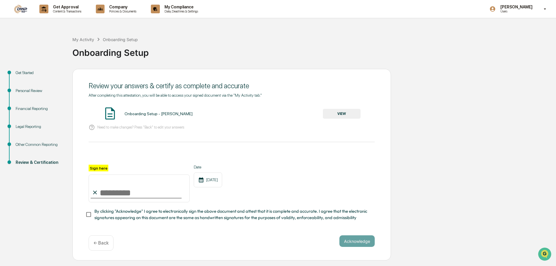
click at [113, 192] on input "Sign here" at bounding box center [139, 189] width 101 height 28
type input "**********"
click at [353, 240] on button "Acknowledge" at bounding box center [357, 242] width 35 height 12
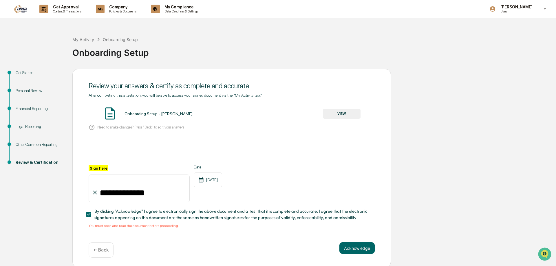
click at [346, 111] on button "VIEW" at bounding box center [342, 114] width 38 height 10
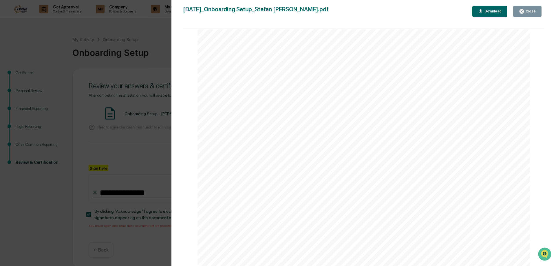
scroll to position [2180, 0]
click at [523, 14] on icon "button" at bounding box center [522, 12] width 6 height 6
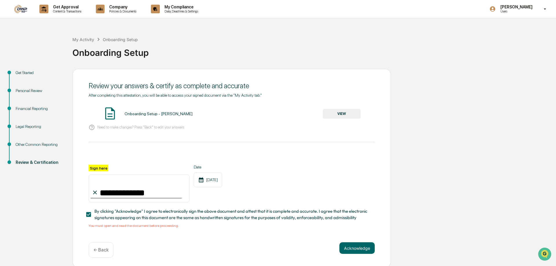
scroll to position [3, 0]
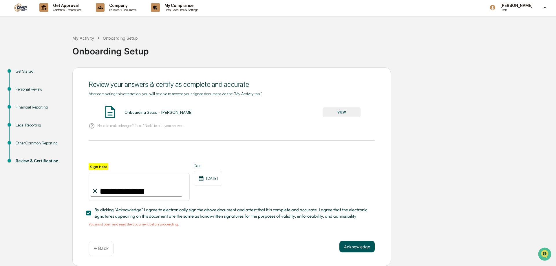
click at [362, 246] on button "Acknowledge" at bounding box center [357, 247] width 35 height 12
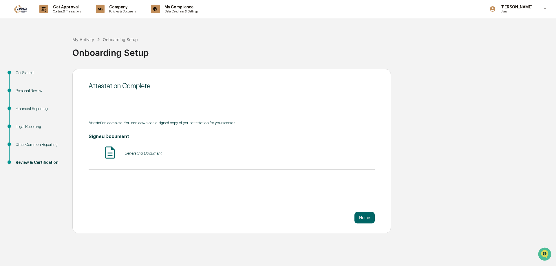
scroll to position [0, 0]
click at [361, 219] on button "Home" at bounding box center [365, 218] width 20 height 12
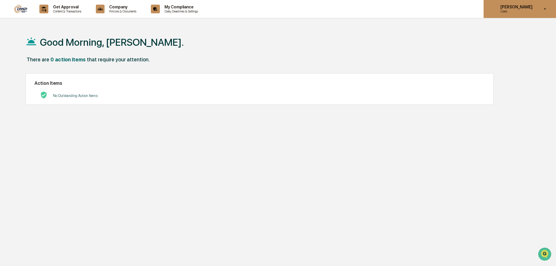
click at [542, 8] on icon at bounding box center [545, 9] width 10 height 6
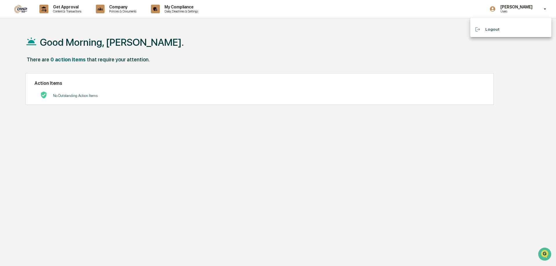
click at [496, 30] on li "Logout" at bounding box center [511, 29] width 81 height 11
